Goal: Task Accomplishment & Management: Use online tool/utility

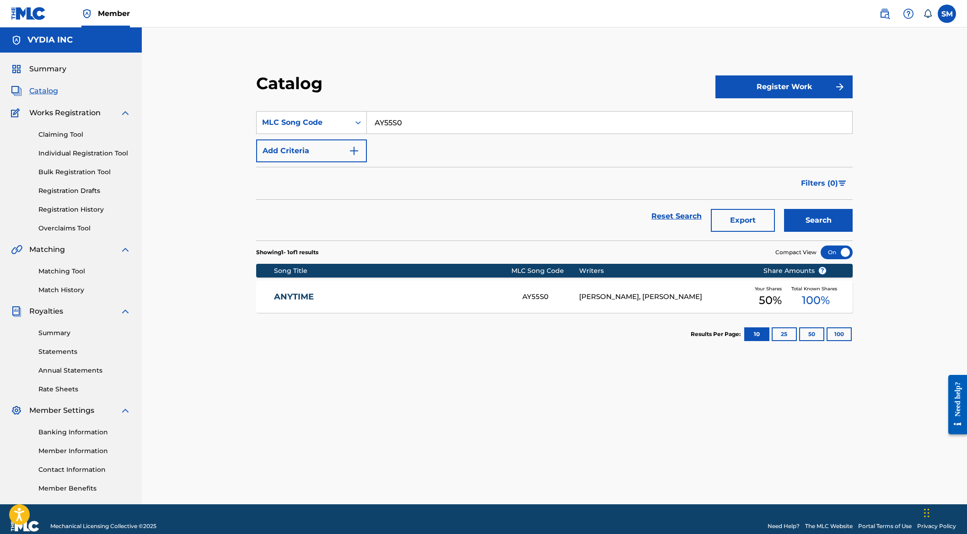
click at [50, 93] on span "Catalog" at bounding box center [43, 91] width 29 height 11
click at [49, 69] on span "Summary" at bounding box center [47, 69] width 37 height 11
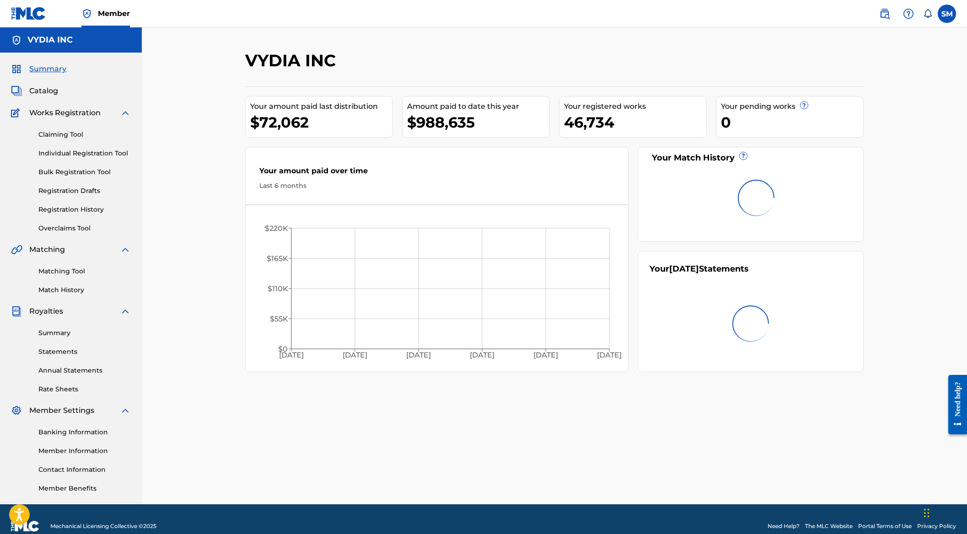
click at [47, 93] on span "Catalog" at bounding box center [43, 91] width 29 height 11
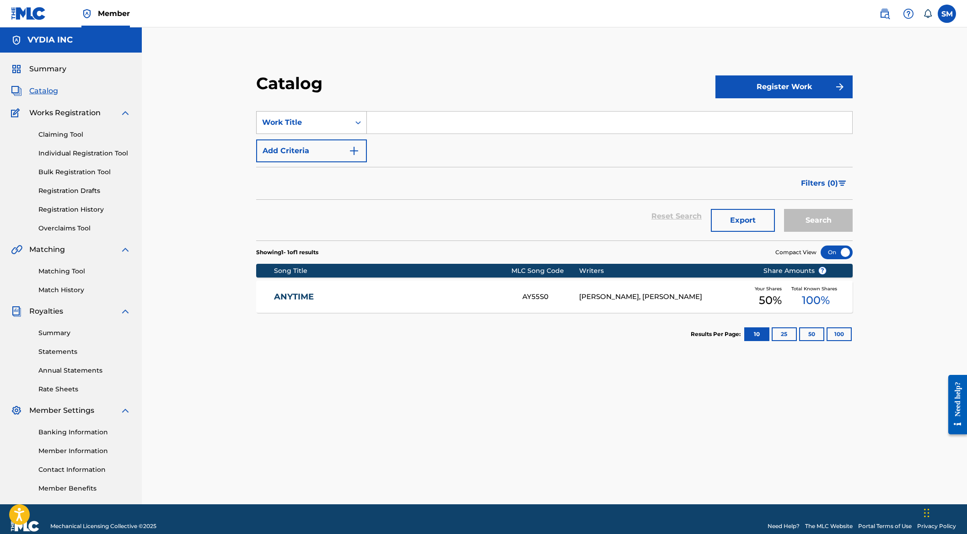
click at [315, 122] on div "Work Title" at bounding box center [303, 122] width 82 height 11
click at [326, 94] on div "Catalog" at bounding box center [485, 86] width 459 height 27
click at [299, 80] on h2 "Catalog" at bounding box center [291, 83] width 71 height 21
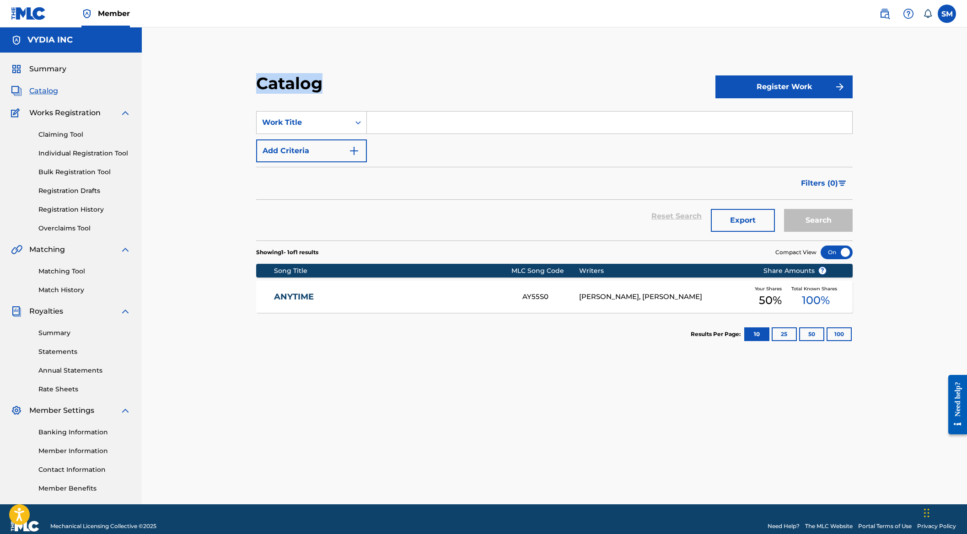
click at [309, 87] on h2 "Catalog" at bounding box center [291, 83] width 71 height 21
click at [270, 90] on h2 "Catalog" at bounding box center [291, 83] width 71 height 21
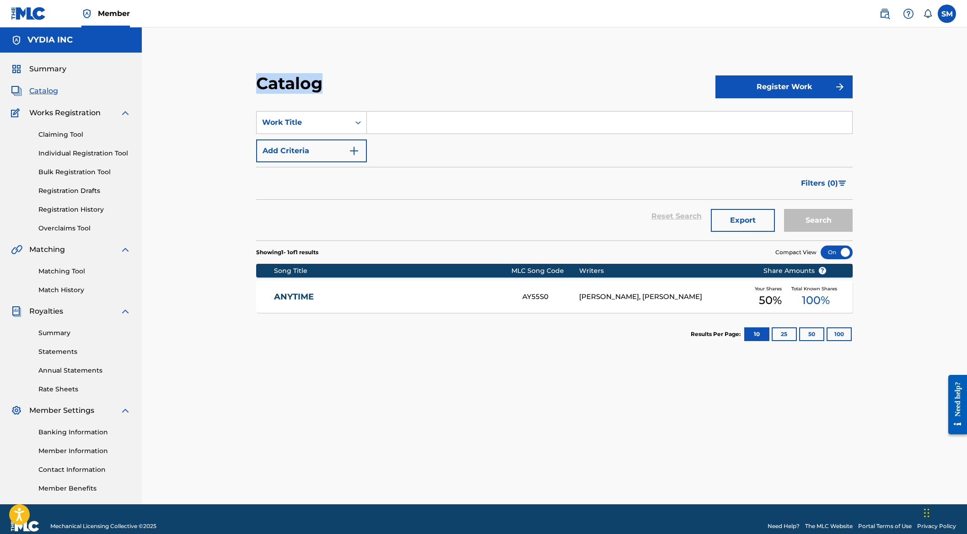
click at [281, 86] on h2 "Catalog" at bounding box center [291, 83] width 71 height 21
click at [285, 86] on h2 "Catalog" at bounding box center [291, 83] width 71 height 21
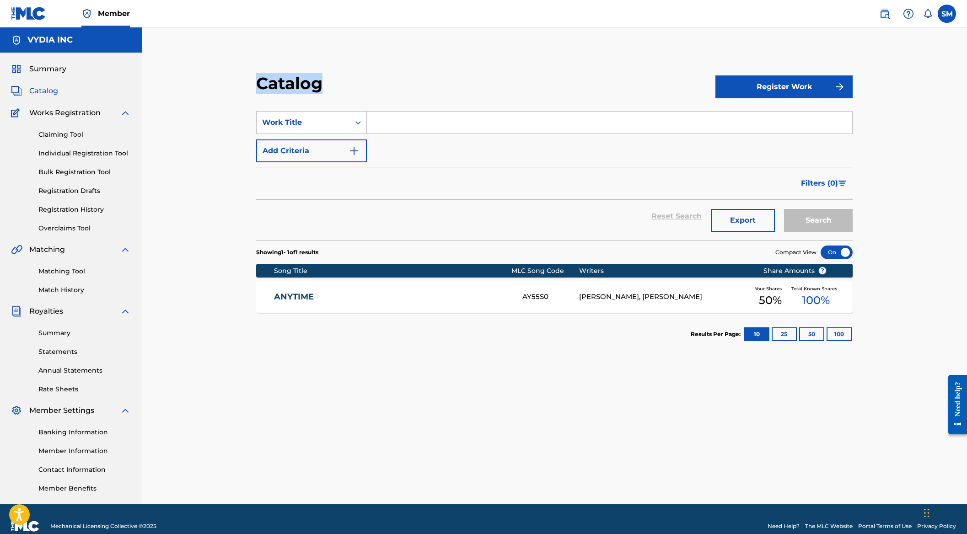
click at [285, 86] on h2 "Catalog" at bounding box center [291, 83] width 71 height 21
click at [274, 86] on h2 "Catalog" at bounding box center [291, 83] width 71 height 21
click at [303, 86] on h2 "Catalog" at bounding box center [291, 83] width 71 height 21
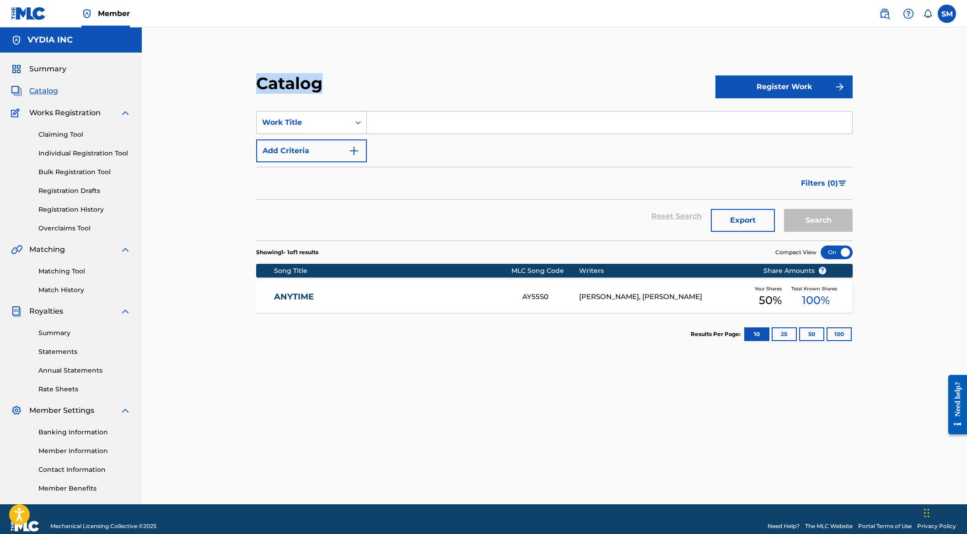
click at [303, 86] on h2 "Catalog" at bounding box center [291, 83] width 71 height 21
click at [291, 87] on h2 "Catalog" at bounding box center [291, 83] width 71 height 21
click at [302, 87] on h2 "Catalog" at bounding box center [291, 83] width 71 height 21
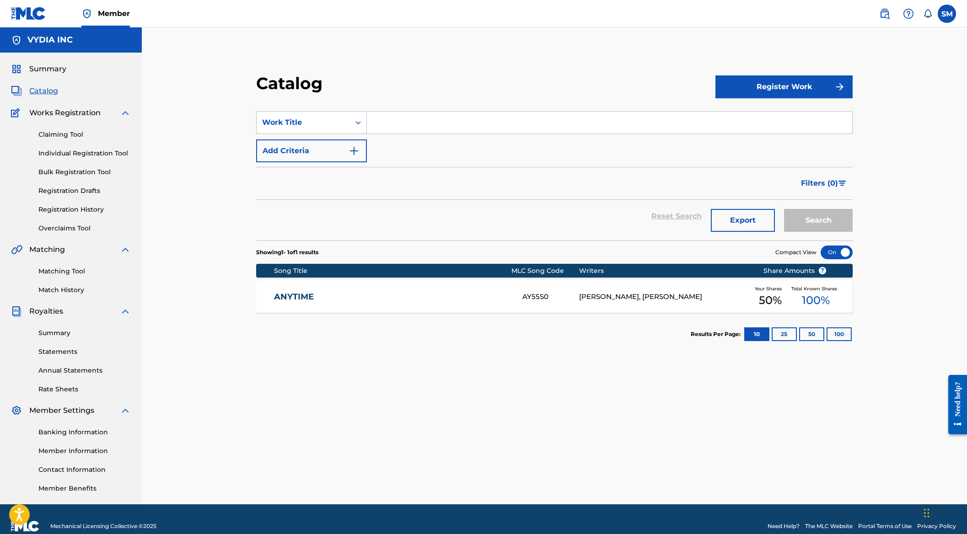
click at [296, 88] on h2 "Catalog" at bounding box center [291, 83] width 71 height 21
click at [299, 88] on h2 "Catalog" at bounding box center [291, 83] width 71 height 21
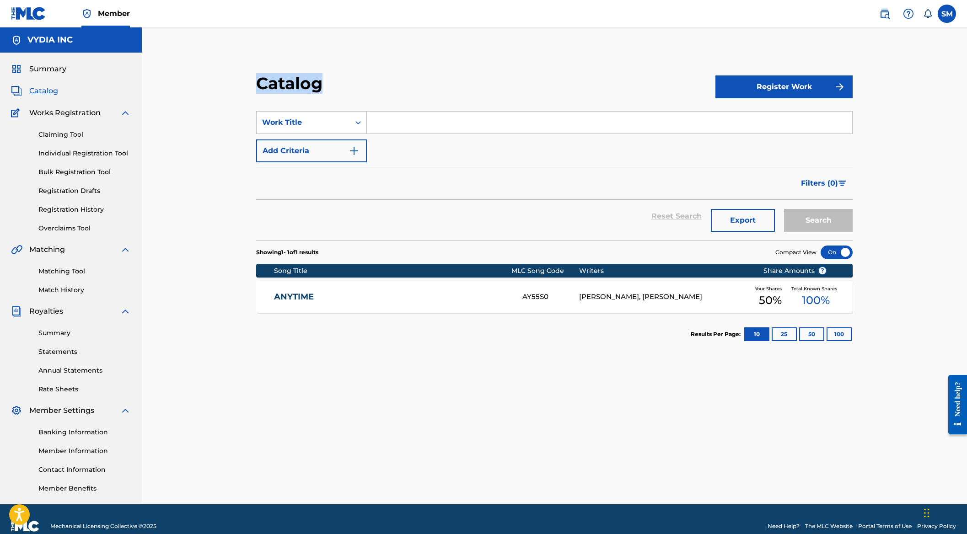
click at [299, 88] on h2 "Catalog" at bounding box center [291, 83] width 71 height 21
click at [36, 70] on span "Summary" at bounding box center [47, 69] width 37 height 11
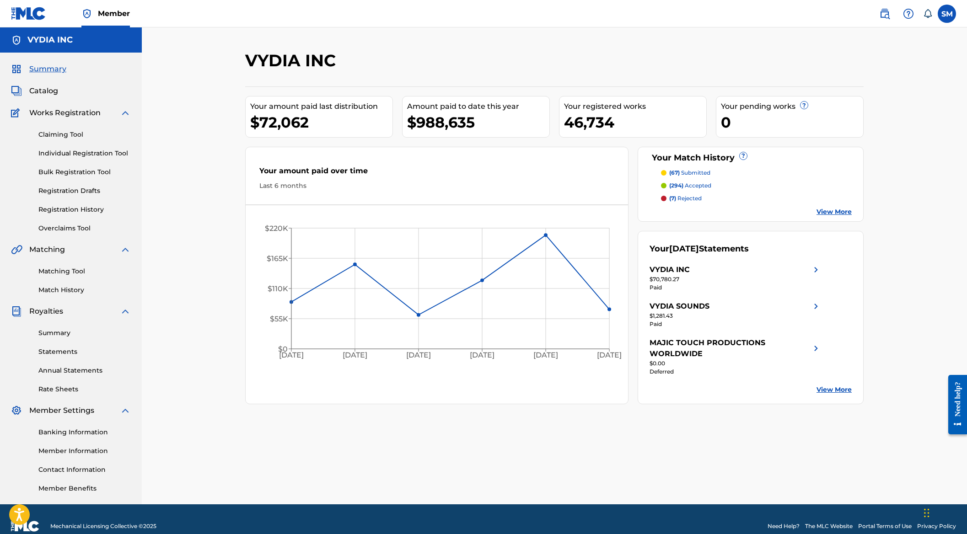
click at [66, 229] on link "Overclaims Tool" at bounding box center [84, 229] width 92 height 10
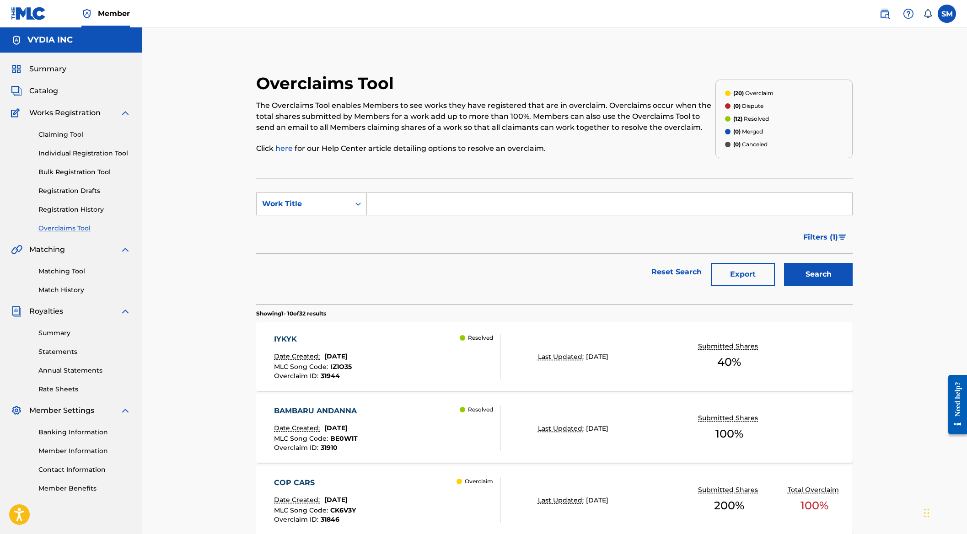
click at [51, 89] on span "Catalog" at bounding box center [43, 91] width 29 height 11
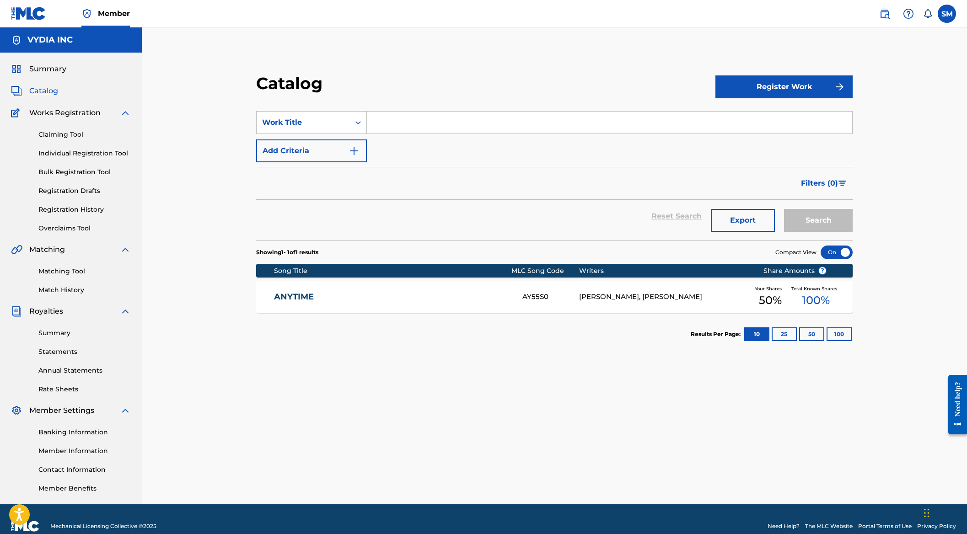
click at [46, 69] on span "Summary" at bounding box center [47, 69] width 37 height 11
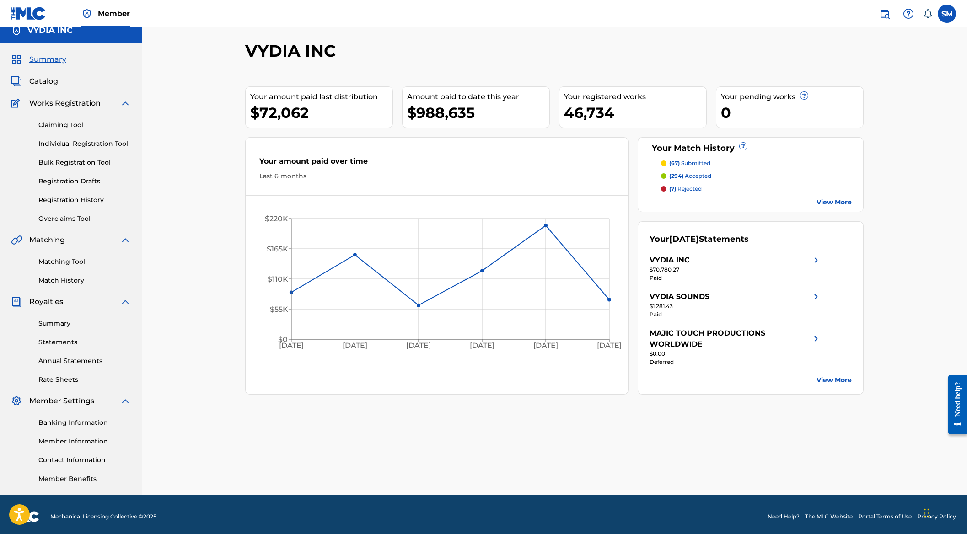
scroll to position [14, 0]
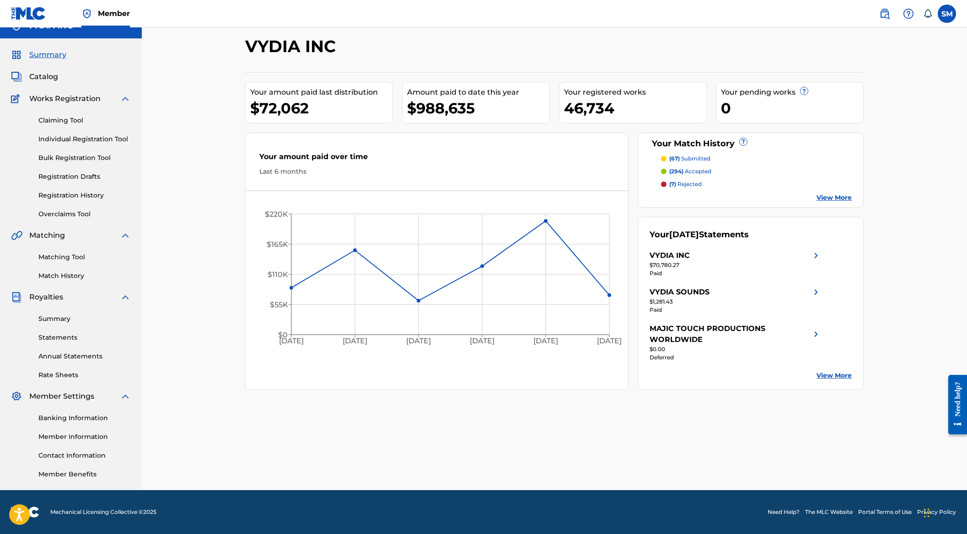
click at [59, 211] on link "Overclaims Tool" at bounding box center [84, 214] width 92 height 10
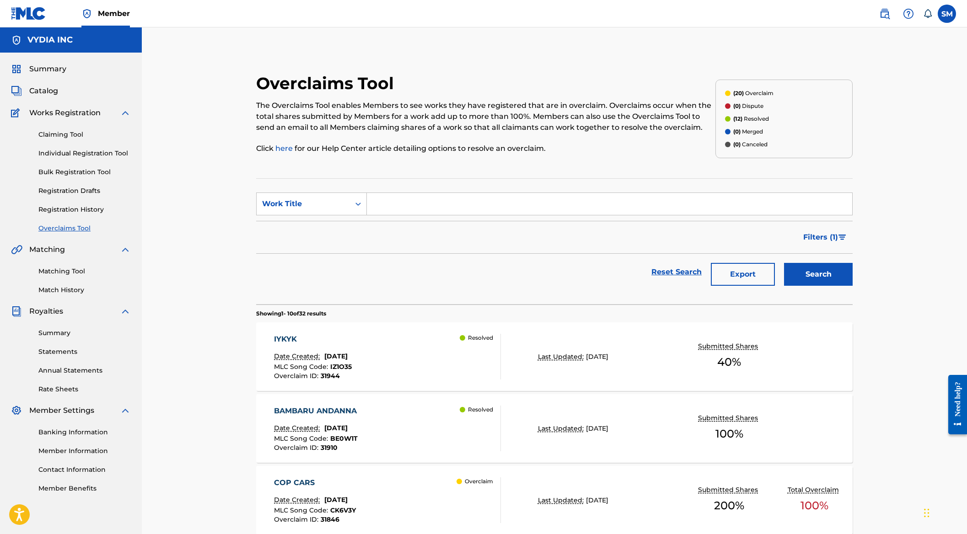
click at [70, 209] on link "Registration History" at bounding box center [84, 210] width 92 height 10
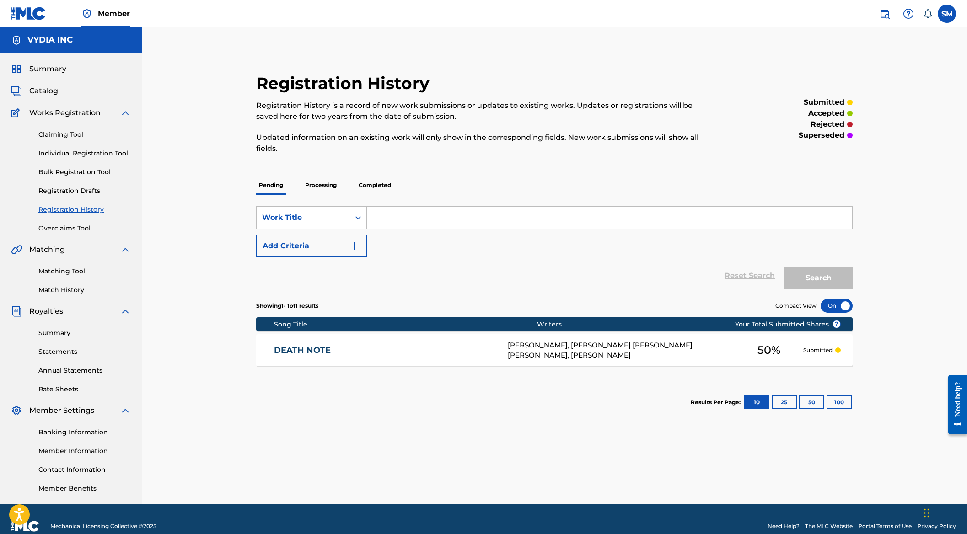
click at [71, 134] on link "Claiming Tool" at bounding box center [84, 135] width 92 height 10
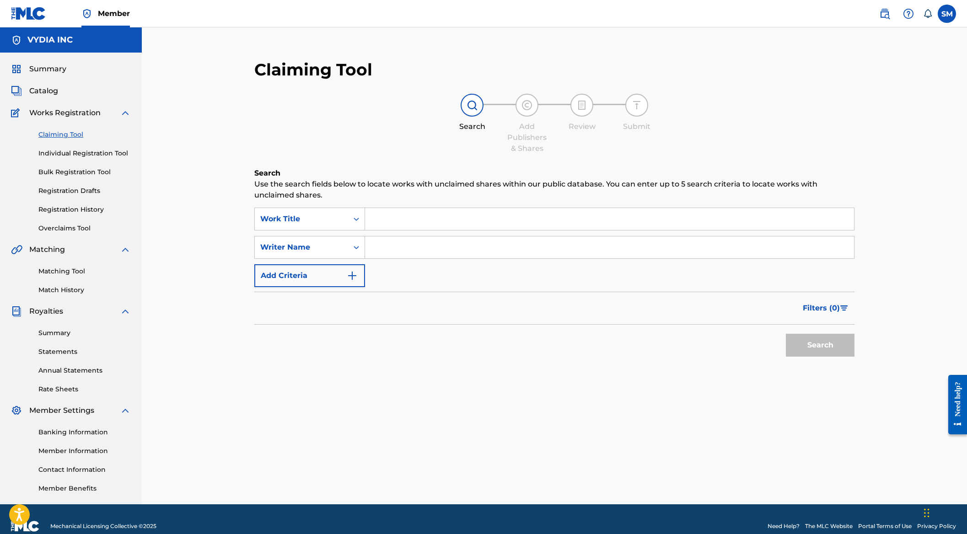
click at [71, 154] on link "Individual Registration Tool" at bounding box center [84, 154] width 92 height 10
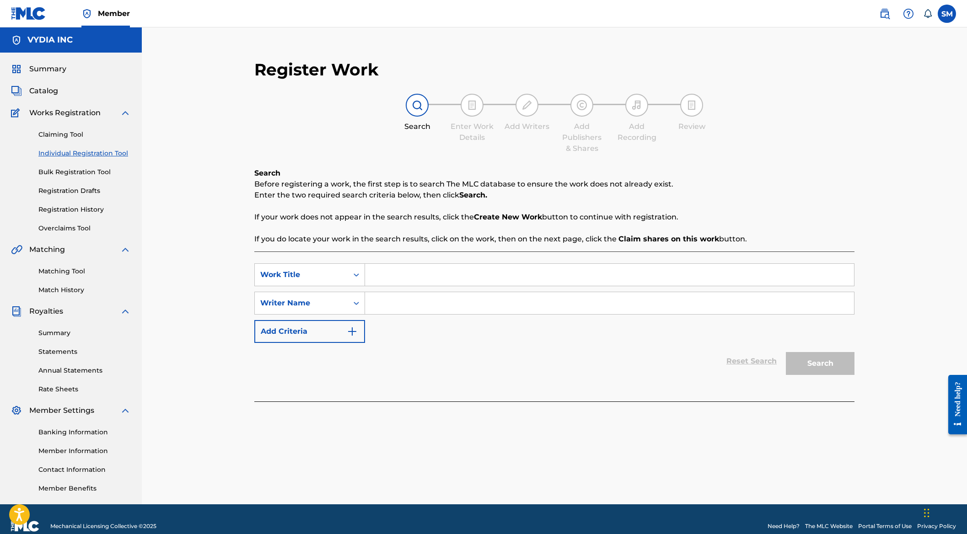
click at [61, 134] on link "Claiming Tool" at bounding box center [84, 135] width 92 height 10
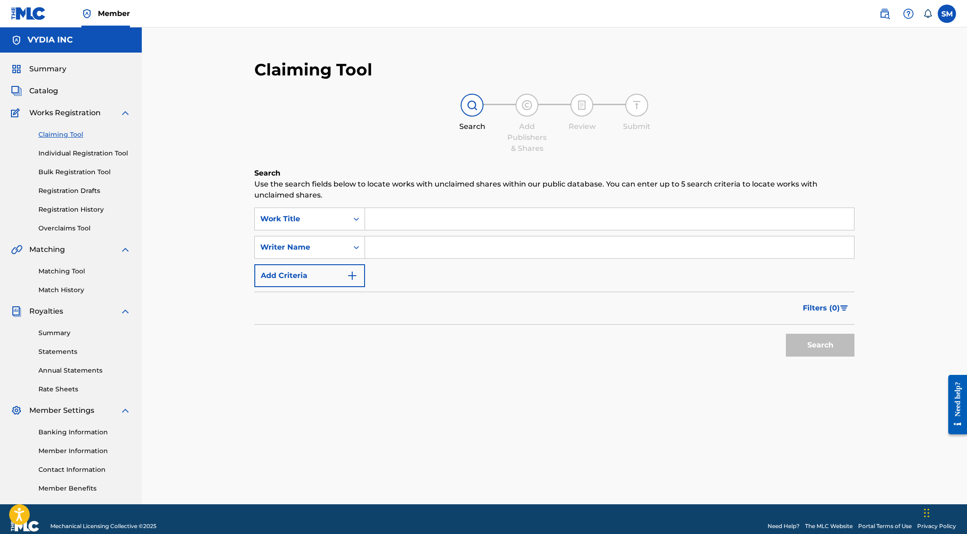
click at [43, 91] on span "Catalog" at bounding box center [43, 91] width 29 height 11
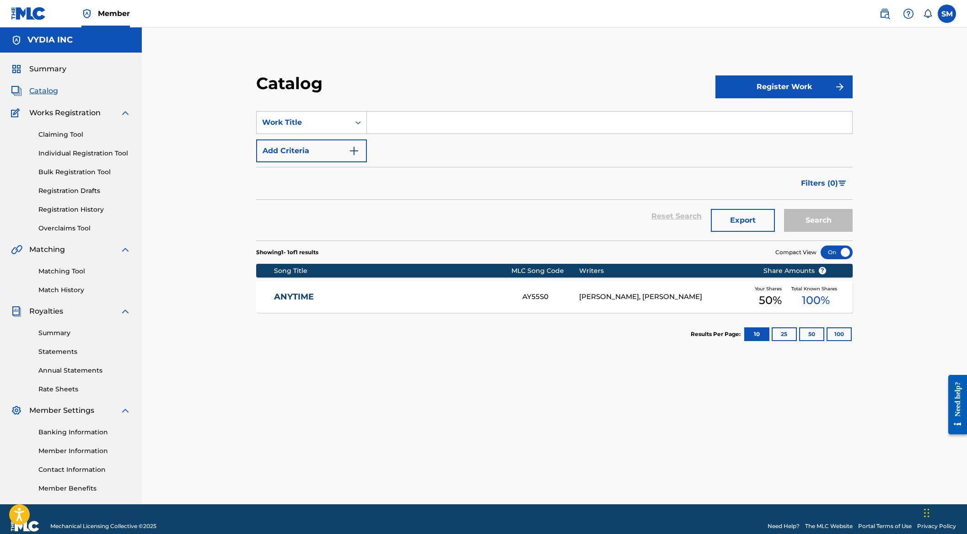
click at [51, 64] on span "Summary" at bounding box center [47, 69] width 37 height 11
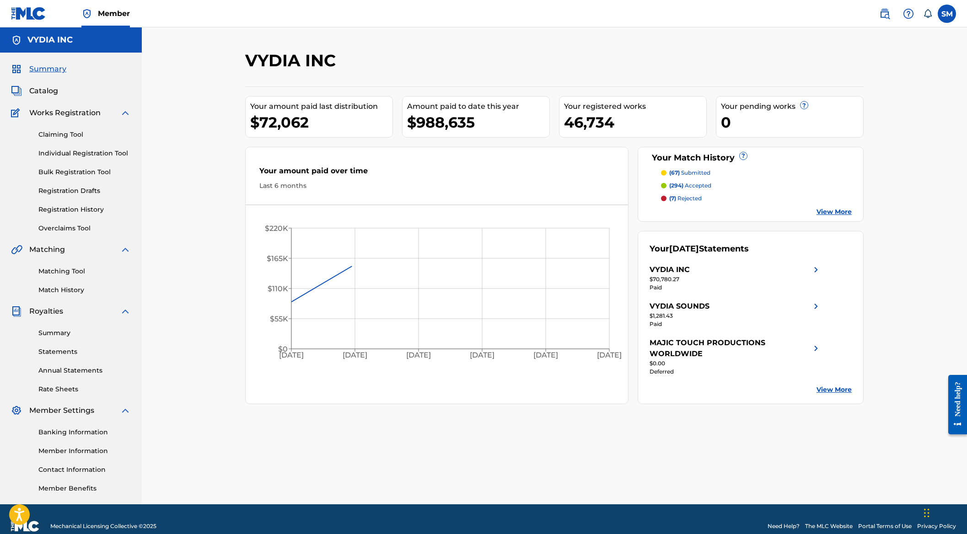
click at [69, 131] on link "Claiming Tool" at bounding box center [84, 135] width 92 height 10
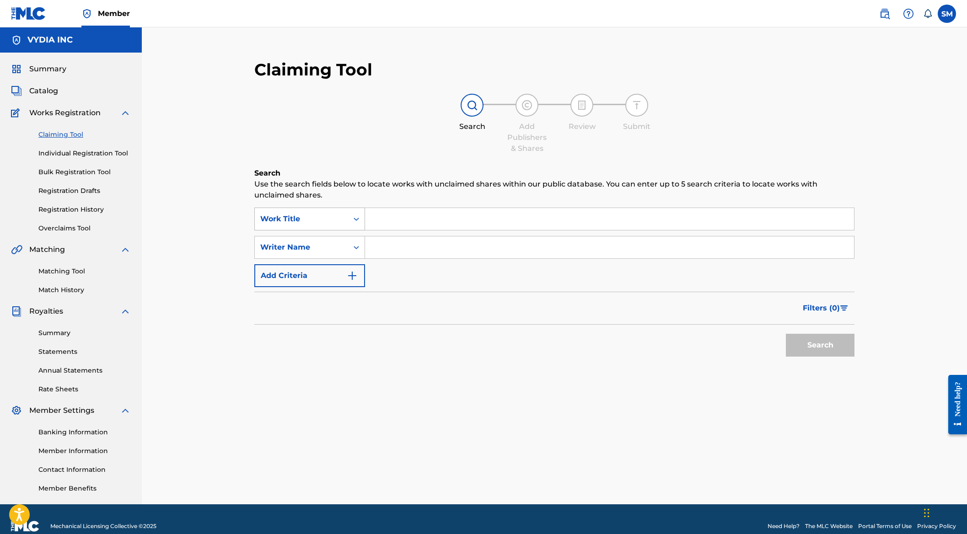
click at [345, 213] on div "Work Title" at bounding box center [301, 218] width 93 height 17
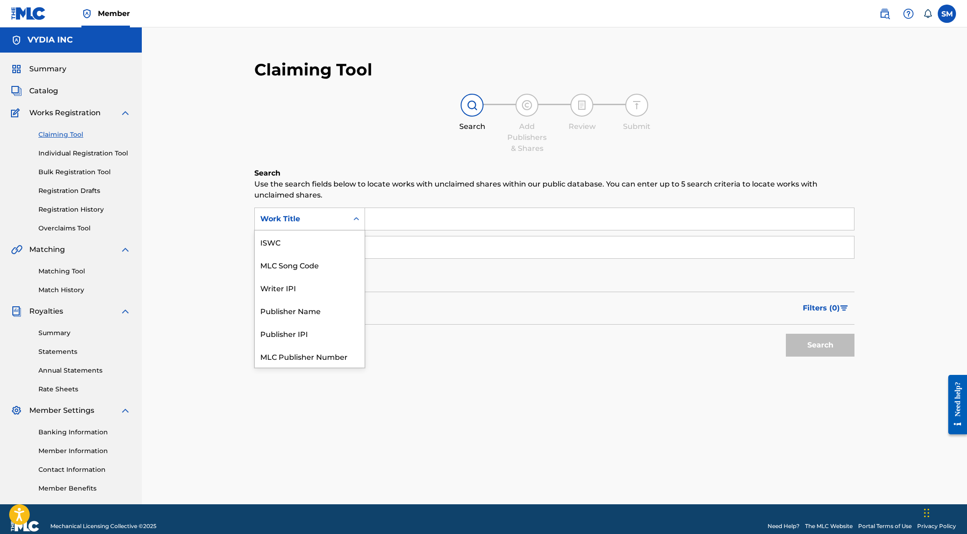
scroll to position [23, 0]
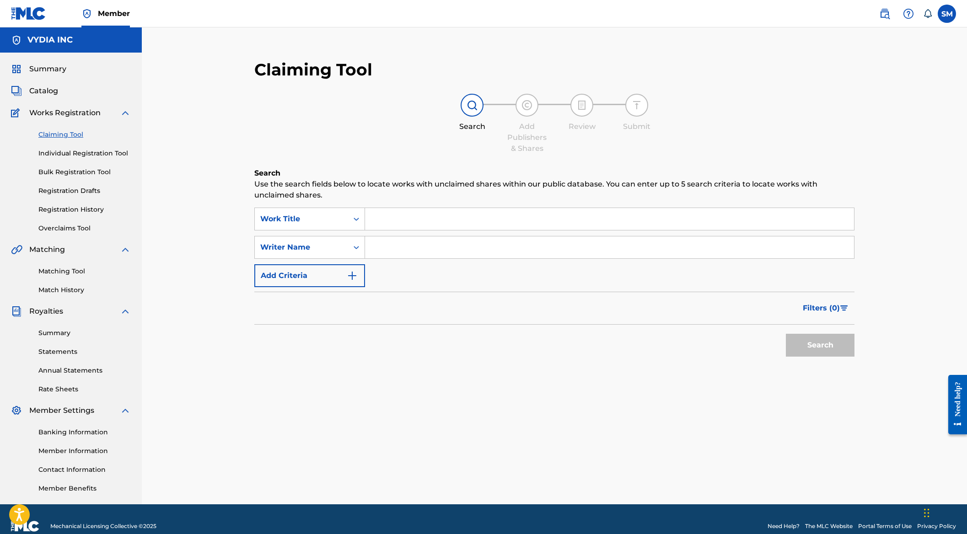
click at [298, 69] on h2 "Claiming Tool" at bounding box center [313, 69] width 118 height 21
click at [352, 73] on h2 "Claiming Tool" at bounding box center [313, 69] width 118 height 21
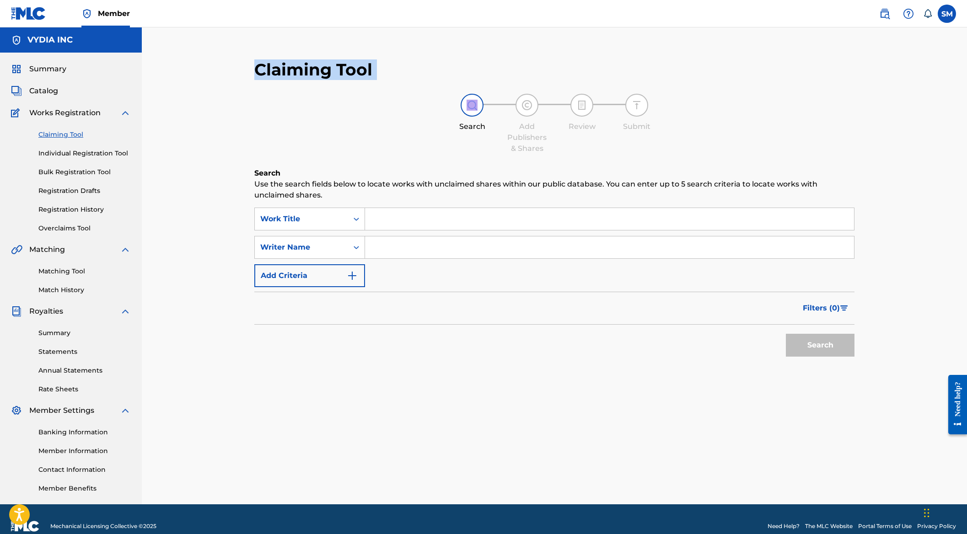
click at [352, 73] on h2 "Claiming Tool" at bounding box center [313, 69] width 118 height 21
click at [289, 66] on h2 "Claiming Tool" at bounding box center [313, 69] width 118 height 21
click at [256, 67] on h2 "Claiming Tool" at bounding box center [313, 69] width 118 height 21
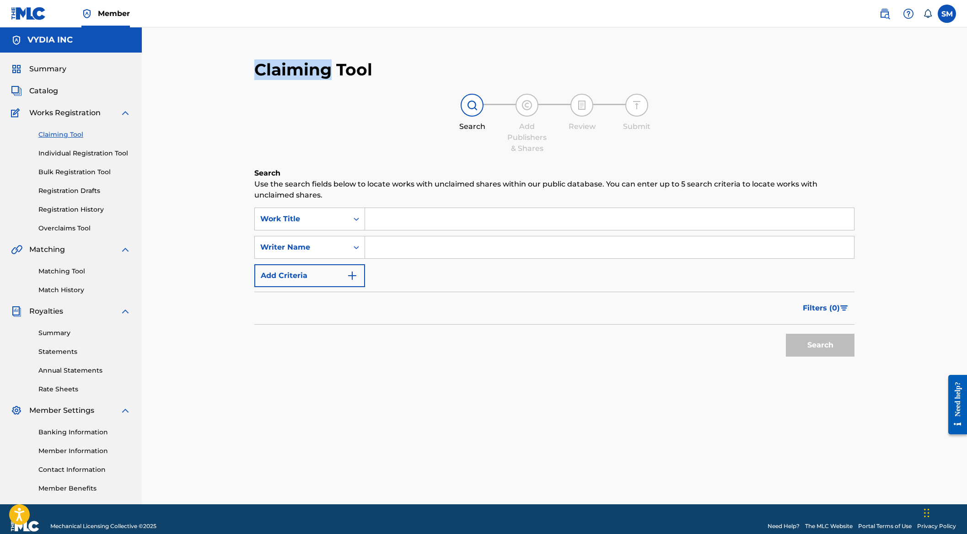
click at [256, 67] on h2 "Claiming Tool" at bounding box center [313, 69] width 118 height 21
click at [336, 72] on h2 "Claiming Tool" at bounding box center [313, 69] width 118 height 21
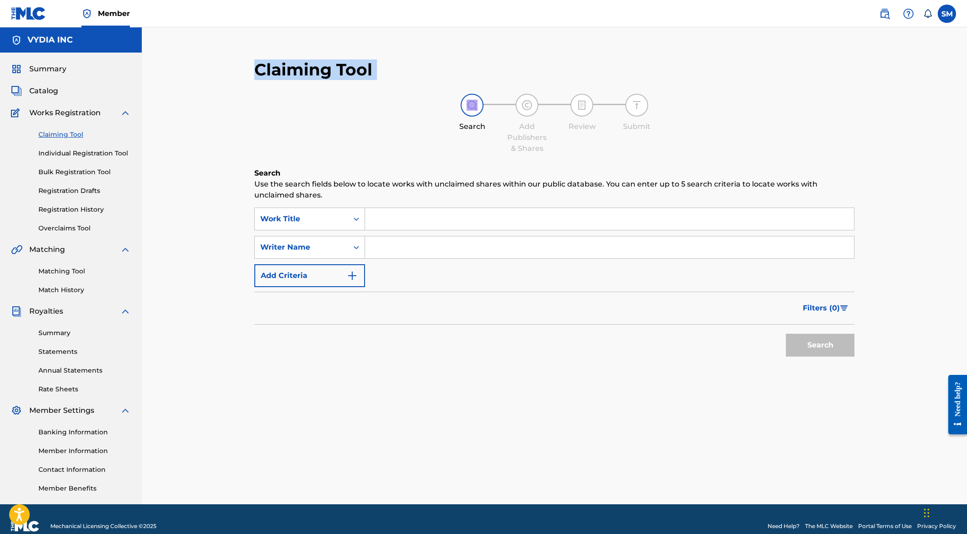
click at [305, 72] on h2 "Claiming Tool" at bounding box center [313, 69] width 118 height 21
click at [46, 91] on span "Catalog" at bounding box center [43, 91] width 29 height 11
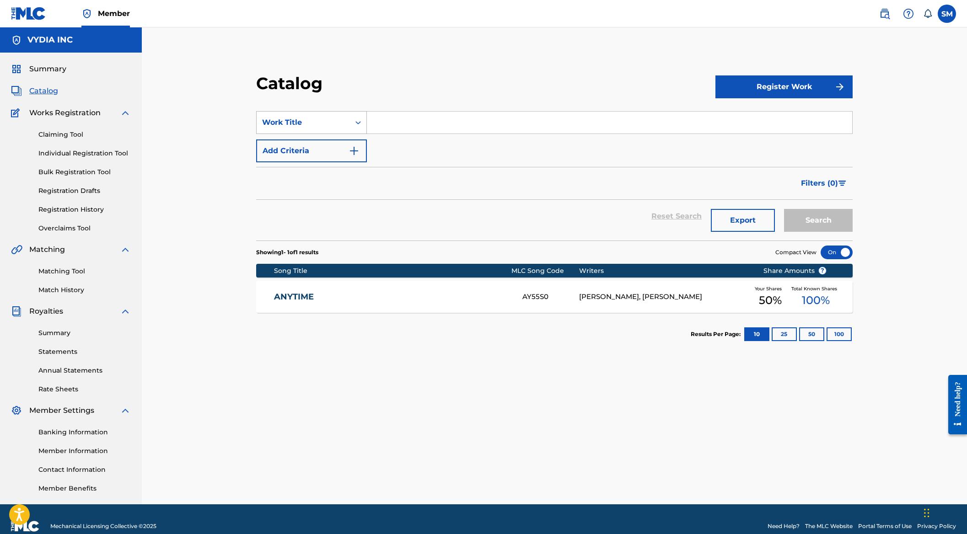
click at [278, 118] on div "Work Title" at bounding box center [303, 122] width 82 height 11
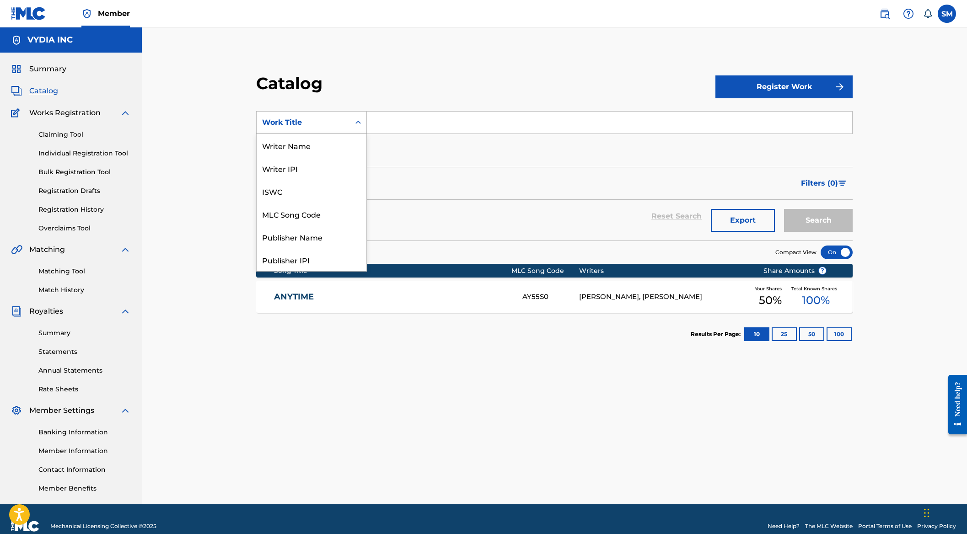
scroll to position [137, 0]
click at [478, 62] on div "Catalog Register Work SearchWithCriteria19002dfd-6ef2-4706-814b-665e3035c0bd Wo…" at bounding box center [554, 277] width 640 height 454
